Goal: Task Accomplishment & Management: Complete application form

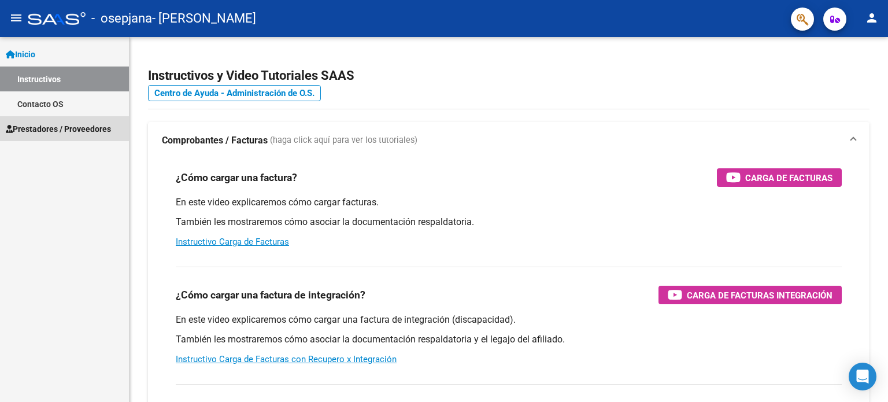
click at [44, 129] on span "Prestadores / Proveedores" at bounding box center [58, 129] width 105 height 13
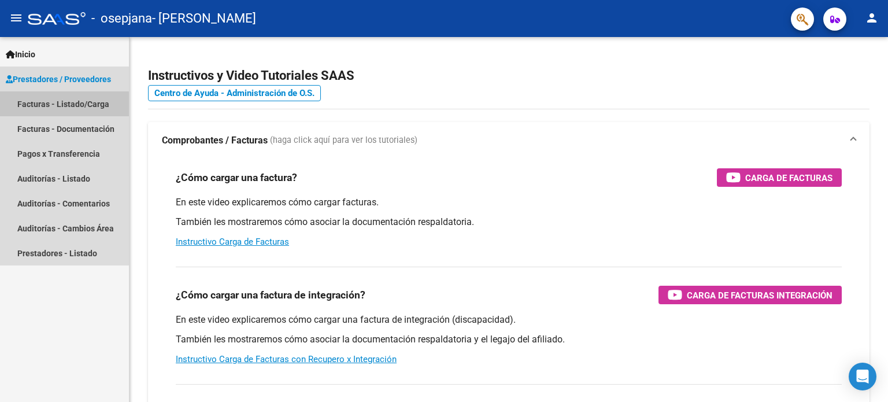
click at [51, 105] on link "Facturas - Listado/Carga" at bounding box center [64, 103] width 129 height 25
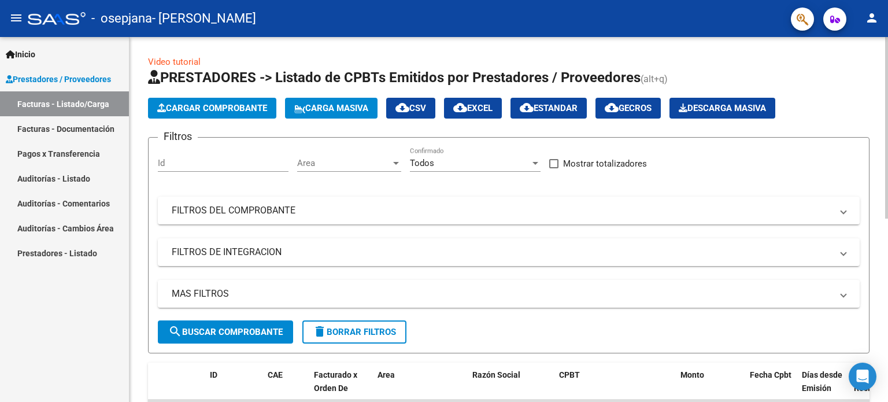
click at [196, 113] on button "Cargar Comprobante" at bounding box center [212, 108] width 128 height 21
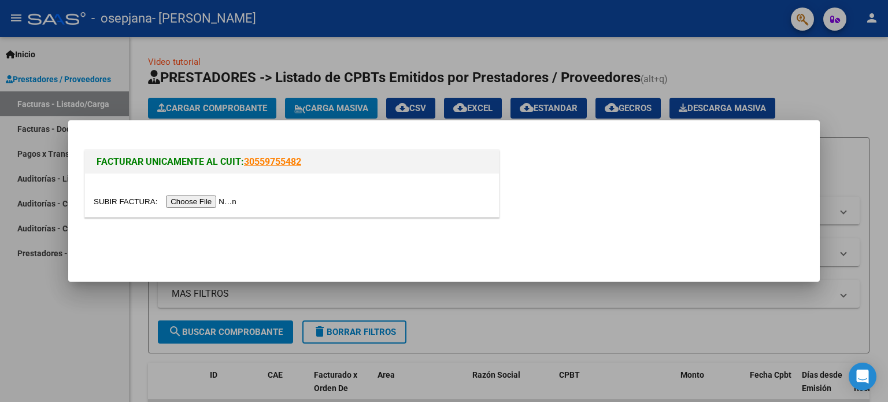
click at [213, 199] on input "file" at bounding box center [167, 201] width 146 height 12
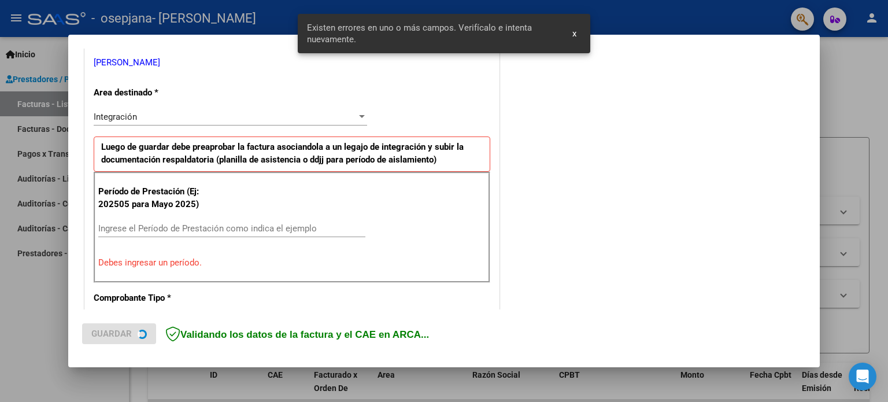
scroll to position [249, 0]
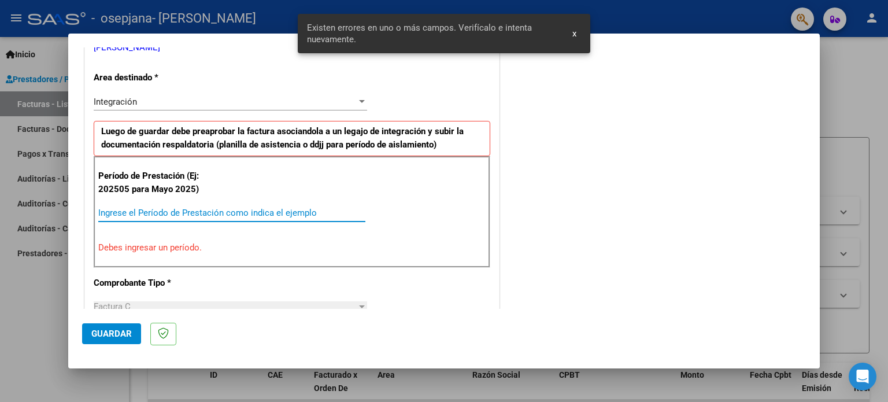
click at [148, 214] on input "Ingrese el Período de Prestación como indica el ejemplo" at bounding box center [231, 212] width 267 height 10
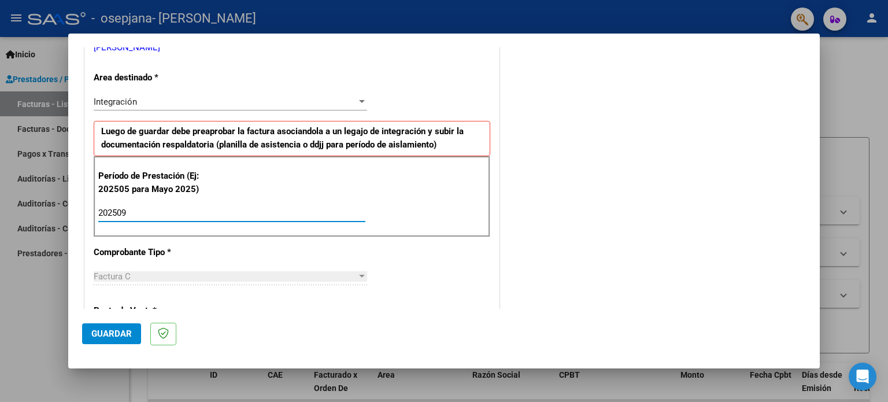
type input "202509"
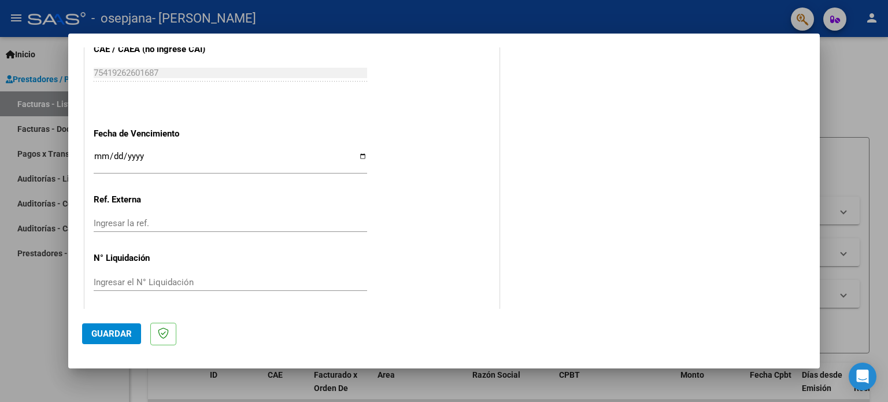
scroll to position [754, 0]
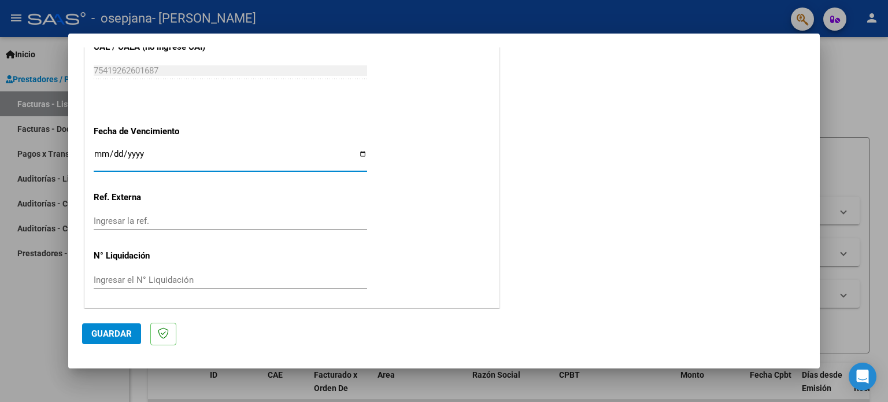
click at [355, 155] on input "Ingresar la fecha" at bounding box center [230, 158] width 273 height 18
type input "[DATE]"
click at [106, 329] on span "Guardar" at bounding box center [111, 333] width 40 height 10
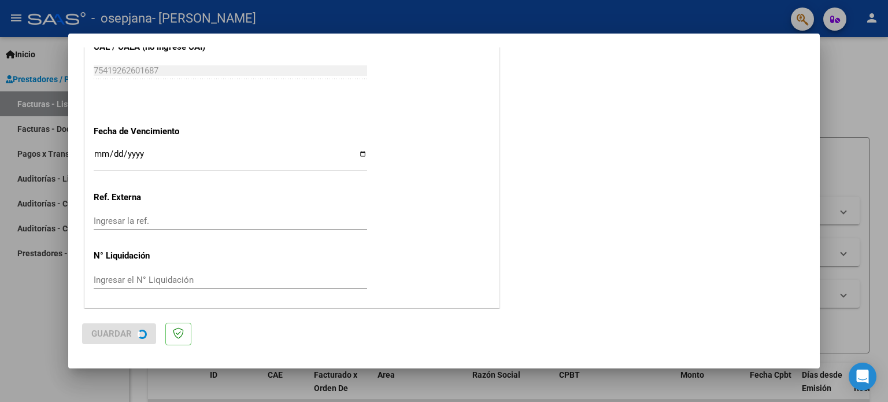
scroll to position [0, 0]
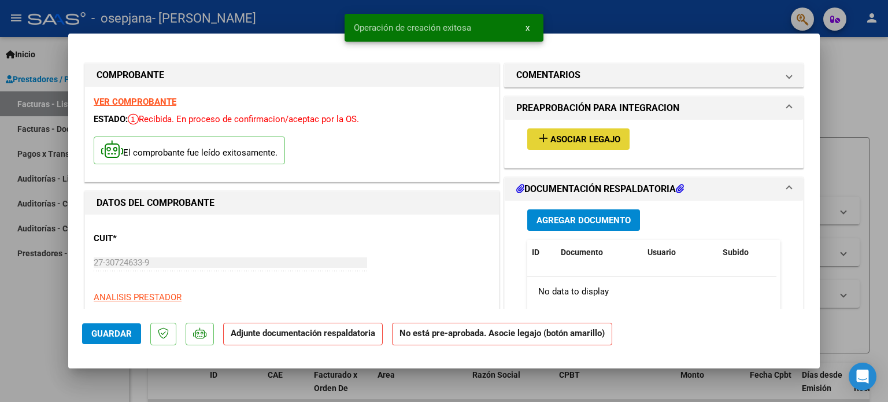
click at [551, 134] on span "Asociar Legajo" at bounding box center [585, 139] width 70 height 10
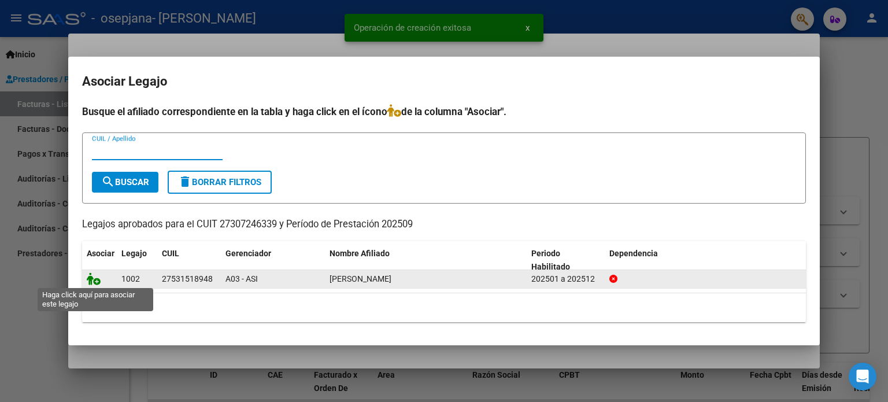
click at [91, 274] on icon at bounding box center [94, 278] width 14 height 13
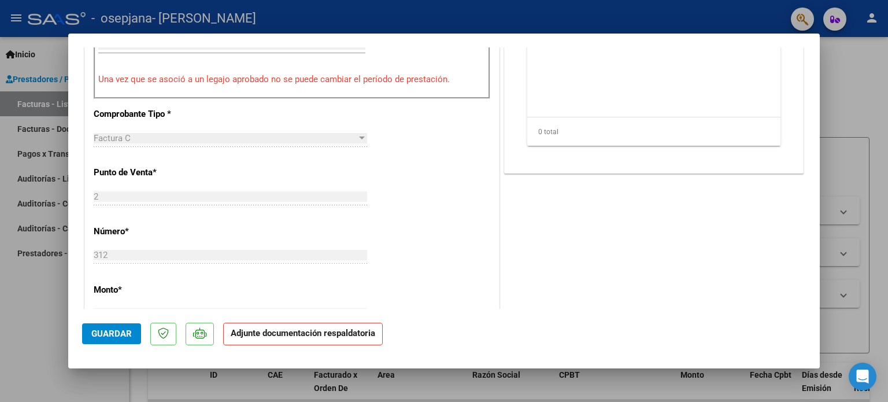
scroll to position [347, 0]
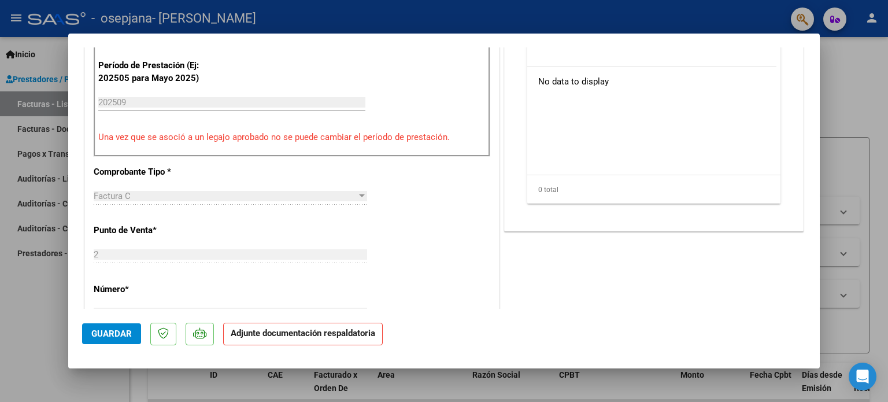
click at [329, 332] on strong "Adjunte documentación respaldatoria" at bounding box center [303, 333] width 144 height 10
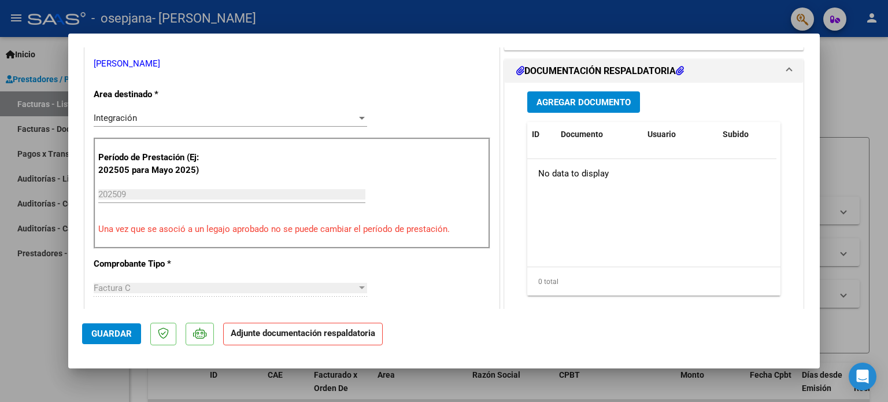
scroll to position [231, 0]
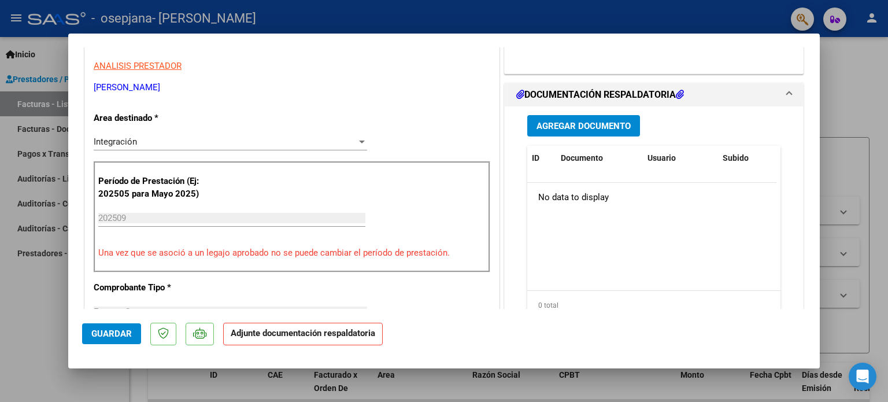
click at [165, 210] on div "202509 Ingrese el Período de Prestación como indica el ejemplo" at bounding box center [231, 217] width 267 height 17
click at [139, 219] on input "202509" at bounding box center [231, 218] width 267 height 10
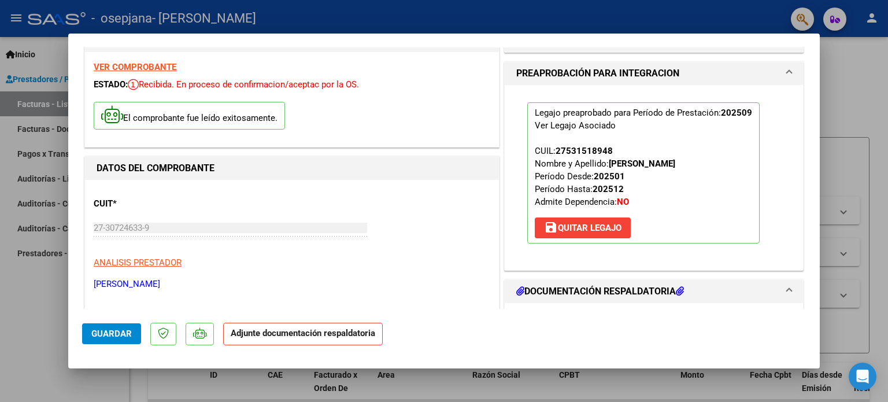
scroll to position [21, 0]
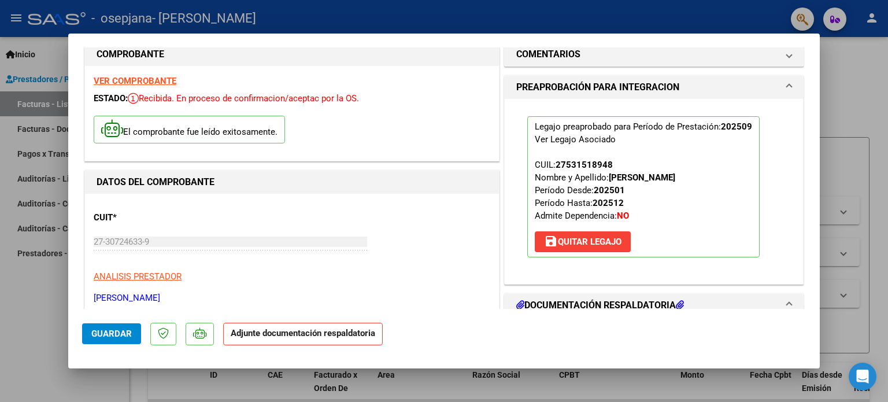
click at [374, 243] on div "CUIT * 27-30724633-9 Ingresar CUIT ANALISIS PRESTADOR [PERSON_NAME] [PERSON_NAM…" at bounding box center [292, 253] width 396 height 102
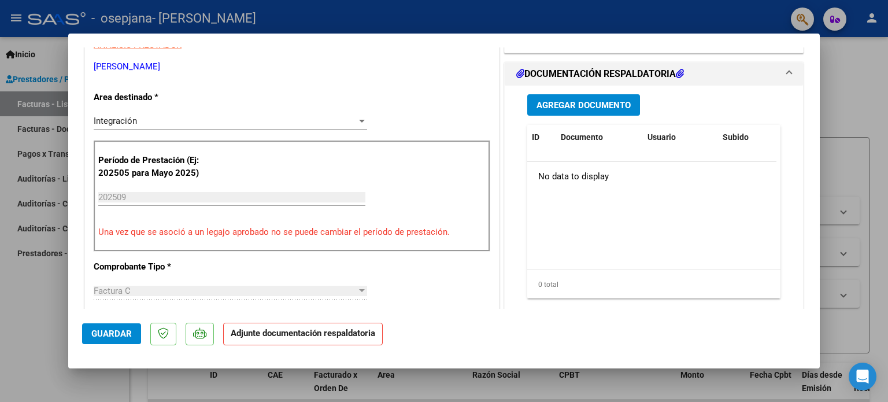
scroll to position [252, 0]
click at [599, 97] on button "Agregar Documento" at bounding box center [583, 104] width 113 height 21
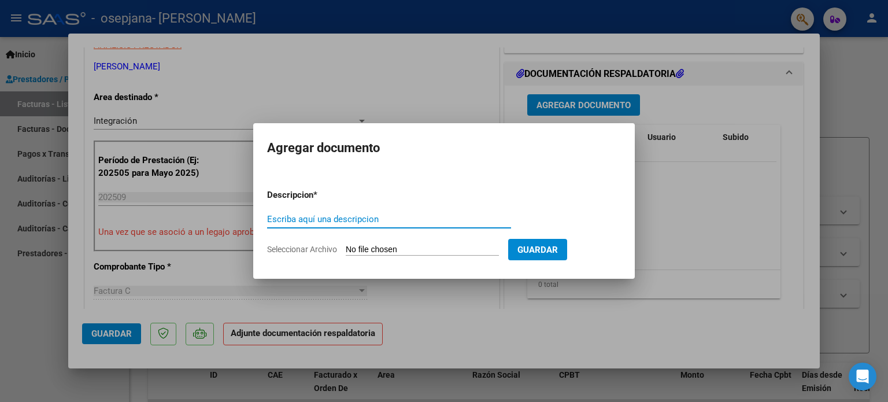
click at [398, 214] on input "Escriba aquí una descripcion" at bounding box center [389, 219] width 244 height 10
type input "Planilla asistencia septiembre"
click at [437, 244] on app-file-uploader "Seleccionar Archivo" at bounding box center [387, 249] width 241 height 10
click at [392, 248] on input "Seleccionar Archivo" at bounding box center [422, 249] width 153 height 11
type input "C:\fakepath\Planilla asistencia septiembre psi.pdf"
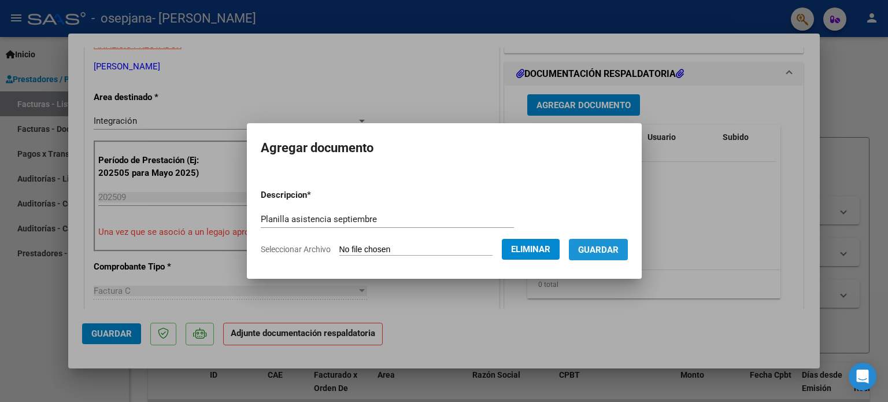
click at [603, 254] on span "Guardar" at bounding box center [598, 249] width 40 height 10
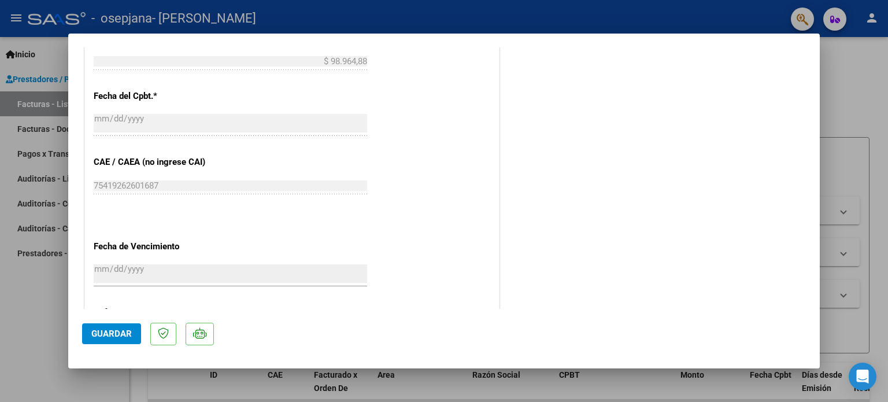
scroll to position [772, 0]
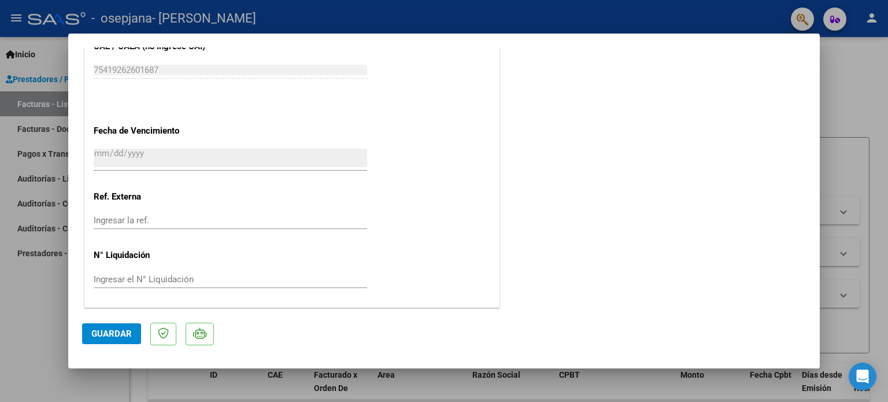
click at [122, 332] on span "Guardar" at bounding box center [111, 333] width 40 height 10
click at [125, 333] on span "Guardar" at bounding box center [111, 333] width 40 height 10
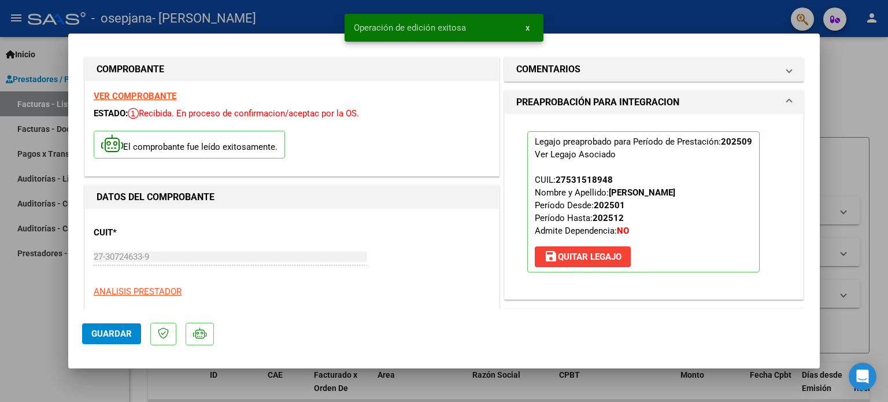
scroll to position [0, 0]
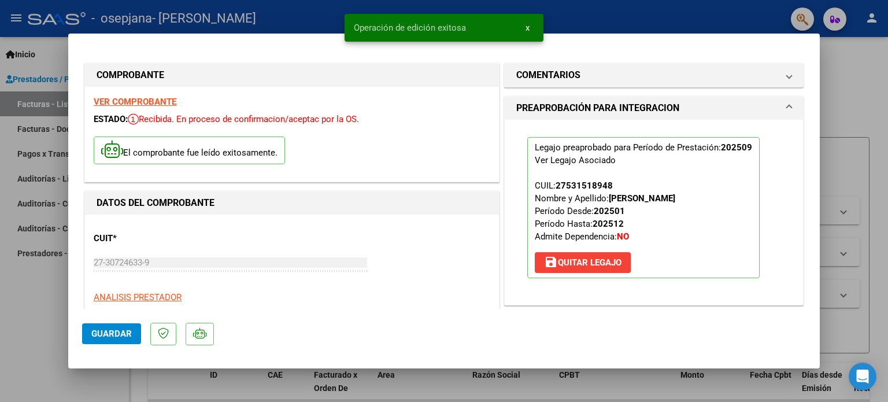
click at [869, 103] on div at bounding box center [444, 201] width 888 height 402
type input "$ 0,00"
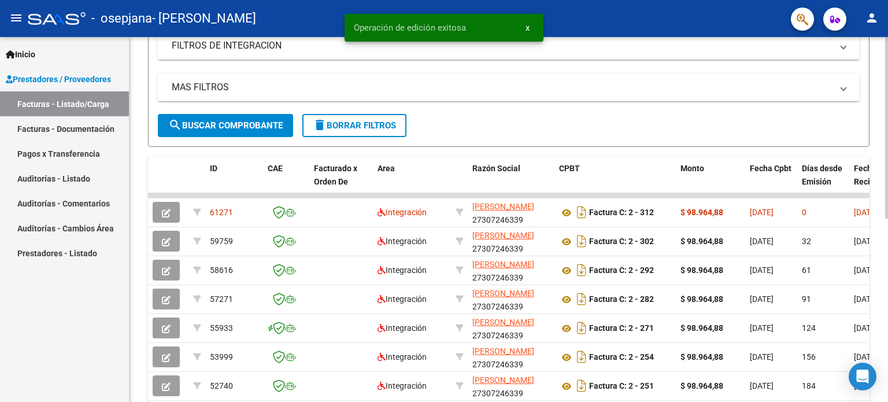
scroll to position [231, 0]
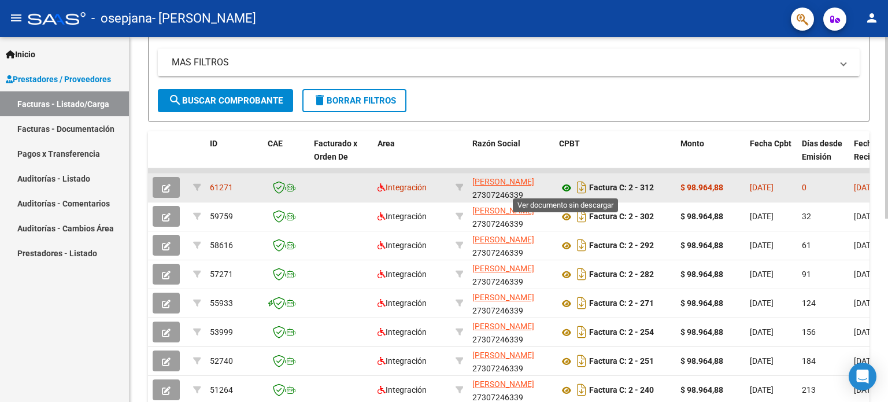
click at [568, 187] on icon at bounding box center [566, 188] width 15 height 14
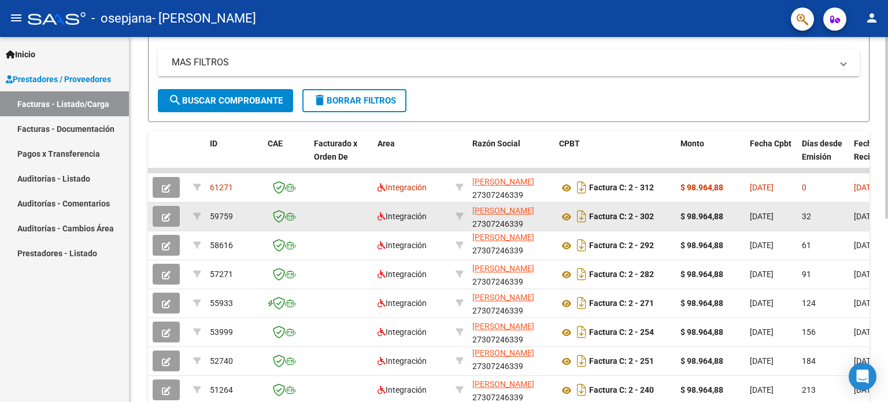
scroll to position [0, 0]
